Goal: Task Accomplishment & Management: Use online tool/utility

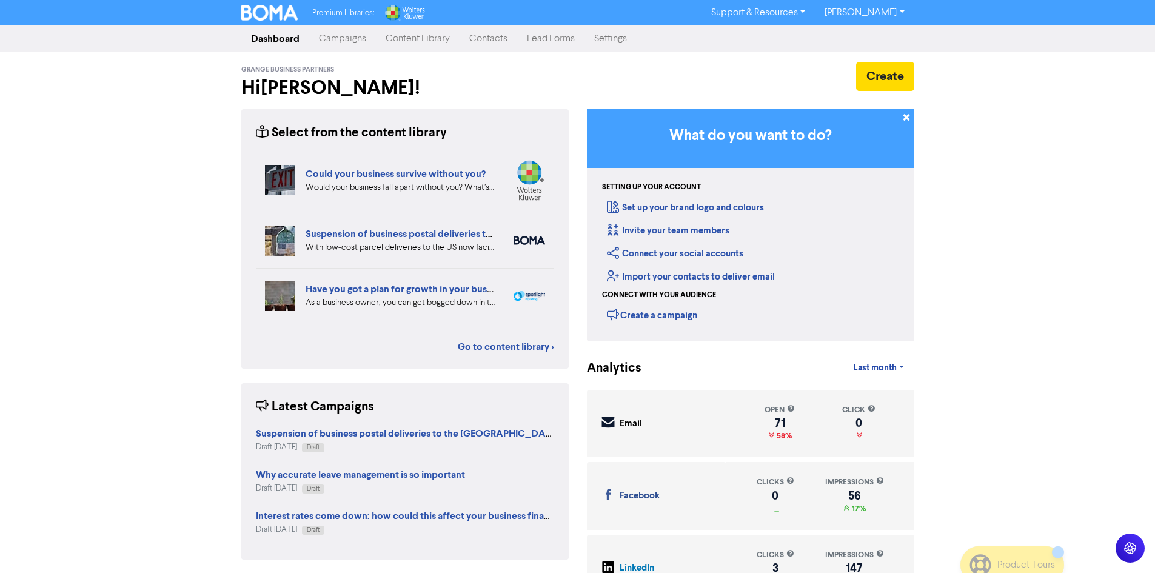
click at [405, 39] on link "Content Library" at bounding box center [418, 39] width 84 height 24
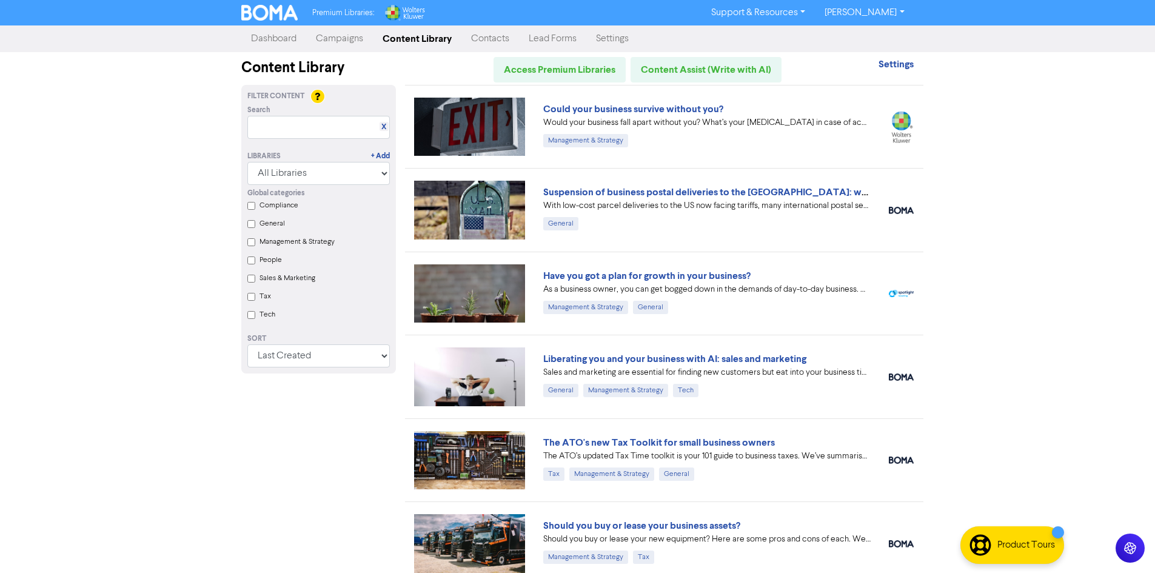
click at [350, 36] on link "Campaigns" at bounding box center [339, 39] width 67 height 24
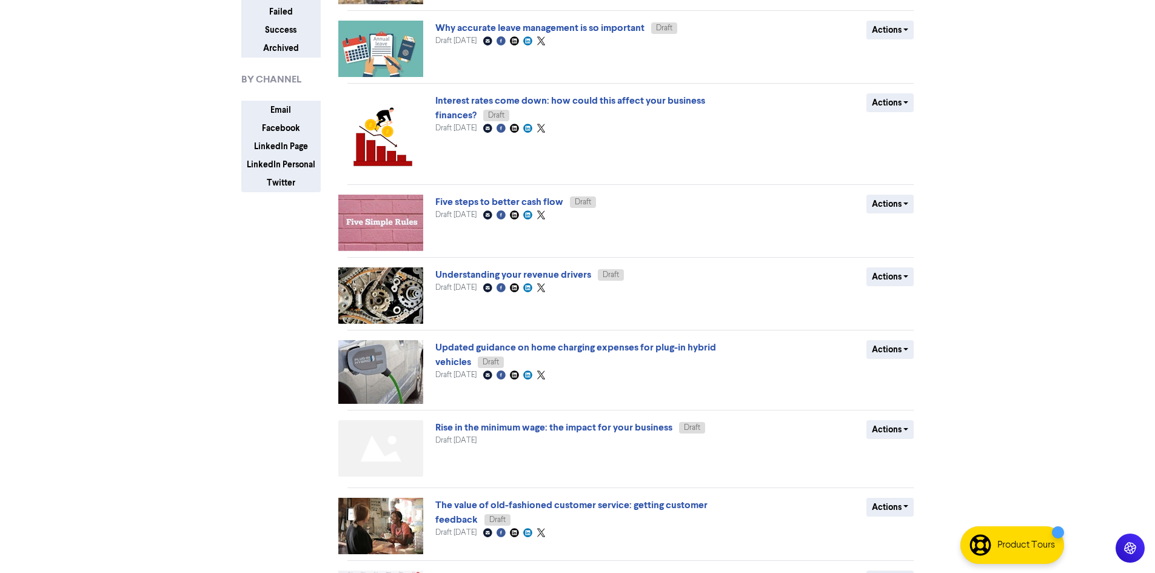
scroll to position [243, 0]
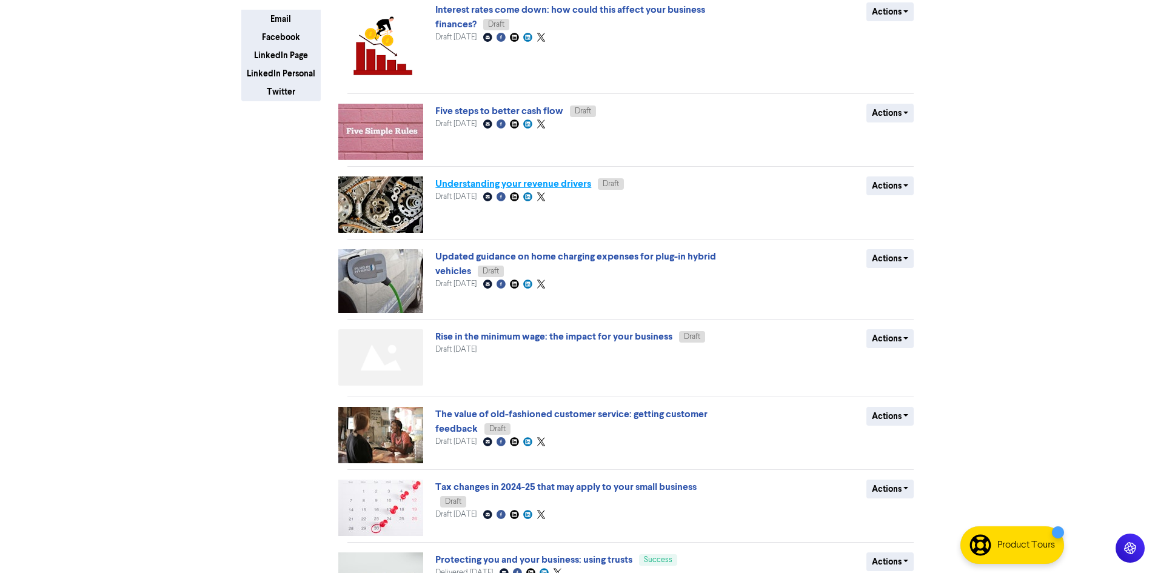
click at [543, 182] on link "Understanding your revenue drivers" at bounding box center [513, 184] width 156 height 12
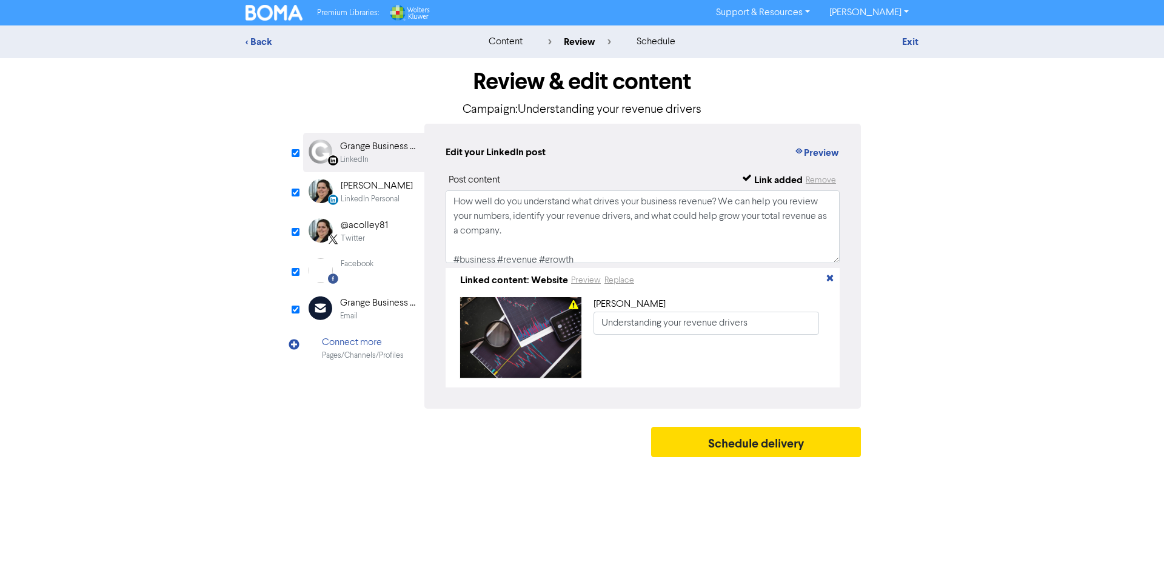
click at [379, 313] on div "Email" at bounding box center [379, 316] width 78 height 12
type input "How well do you understand what drives your business revenue? We can help you r…"
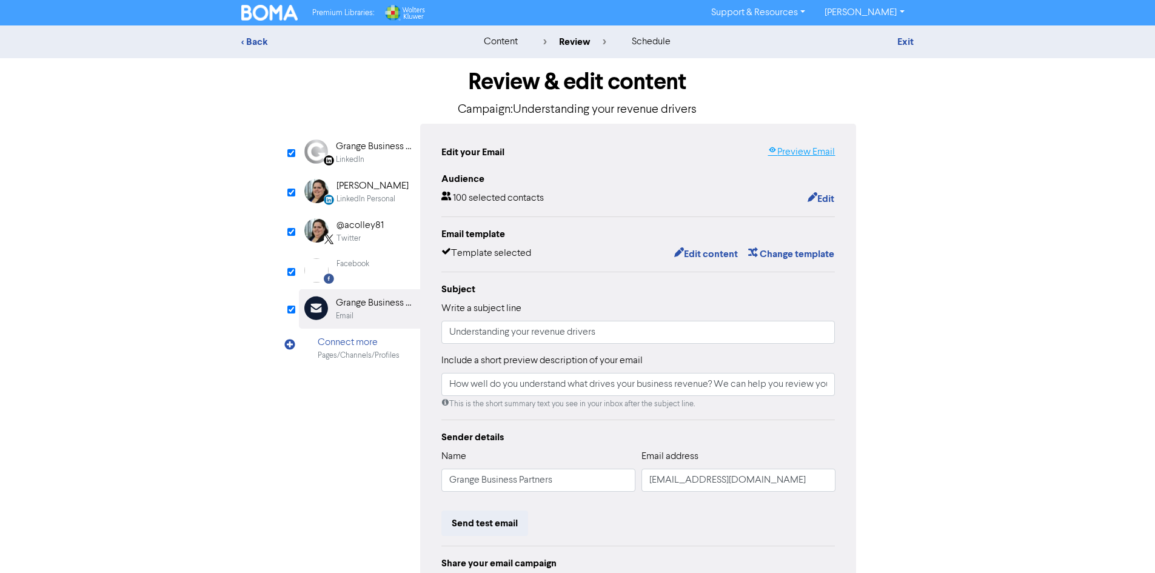
click at [789, 153] on link "Preview Email" at bounding box center [801, 152] width 67 height 15
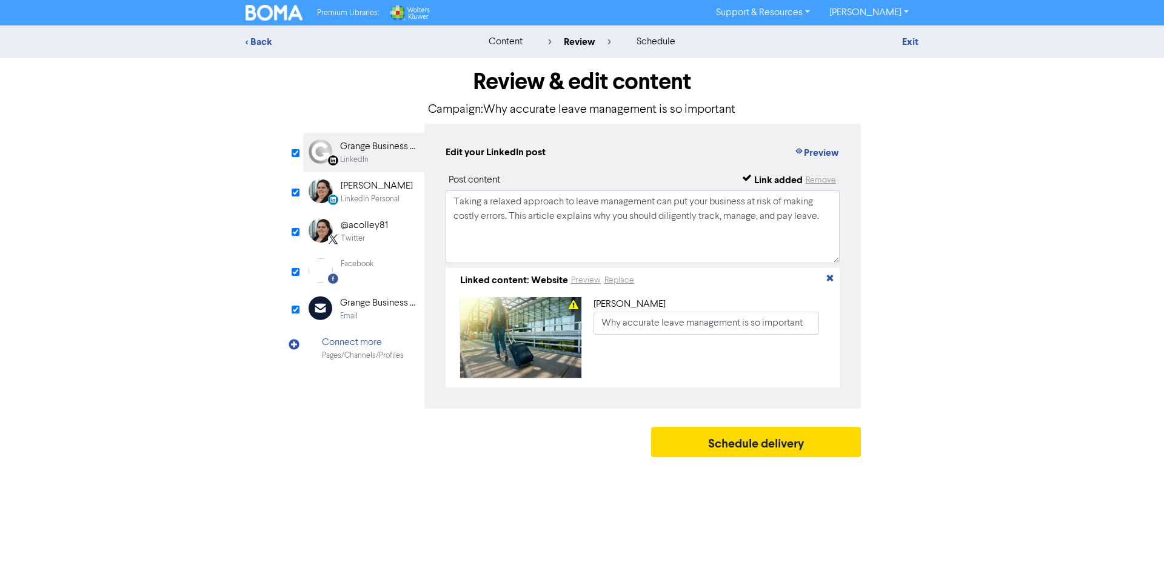
click at [390, 315] on div "Email" at bounding box center [379, 316] width 78 height 12
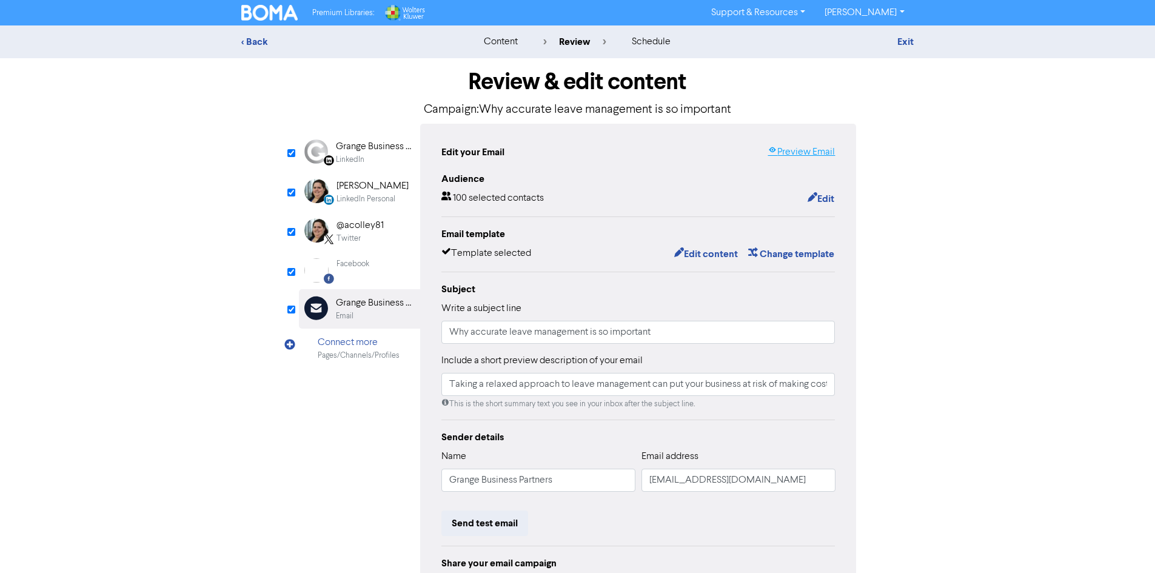
click at [819, 153] on link "Preview Email" at bounding box center [801, 152] width 67 height 15
